Goal: Information Seeking & Learning: Compare options

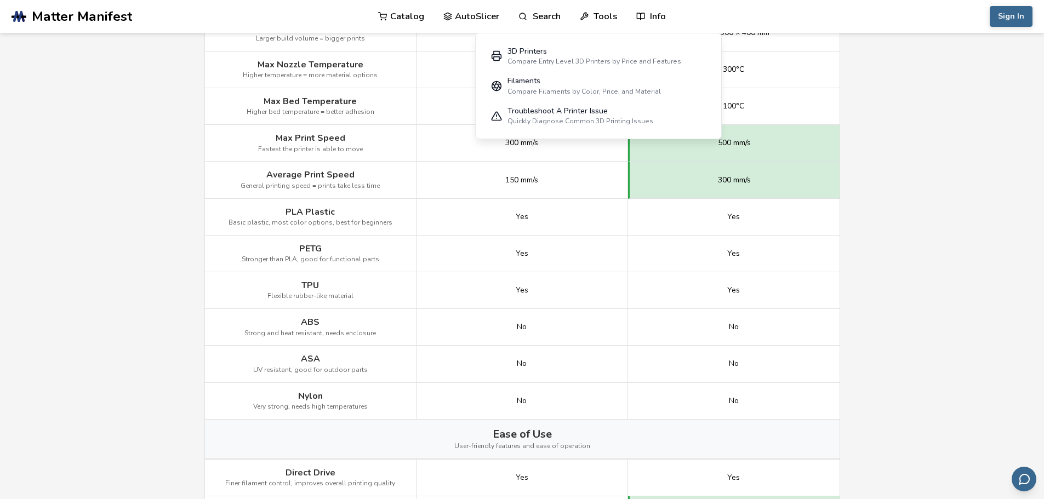
click at [124, 264] on main "← Back to 3D Printers Artillery Sidewinder X3 Plus vs Artillery Sidewinder X4 P…" at bounding box center [522, 260] width 1044 height 1649
click at [906, 163] on main "← Back to 3D Printers Artillery Sidewinder X3 Plus vs Artillery Sidewinder X4 P…" at bounding box center [522, 260] width 1044 height 1649
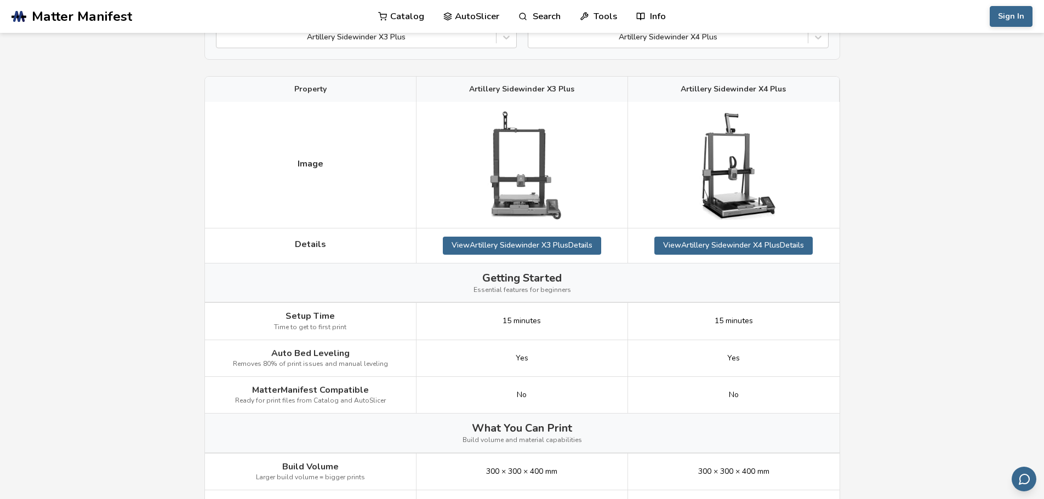
scroll to position [164, 0]
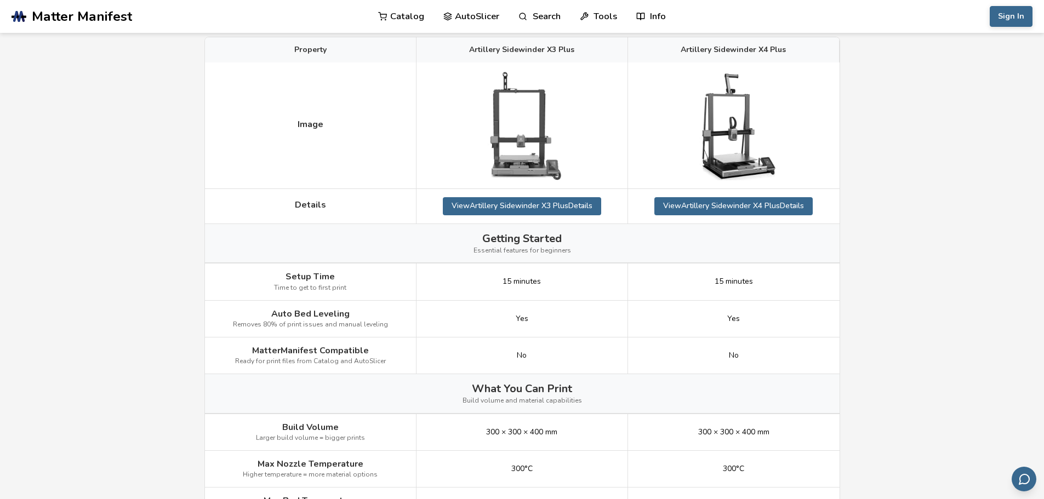
click at [706, 169] on img at bounding box center [734, 126] width 110 height 110
click at [714, 164] on img at bounding box center [734, 126] width 110 height 110
